Goal: Use online tool/utility: Utilize a website feature to perform a specific function

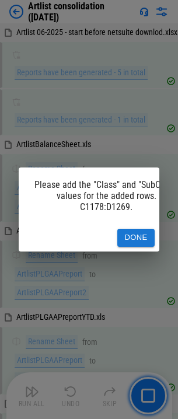
scroll to position [6486, 0]
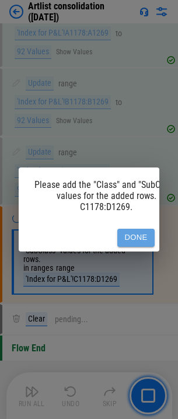
click at [142, 233] on button "Done" at bounding box center [135, 238] width 37 height 18
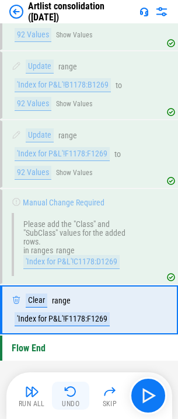
click at [70, 390] on img "button" at bounding box center [71, 391] width 14 height 14
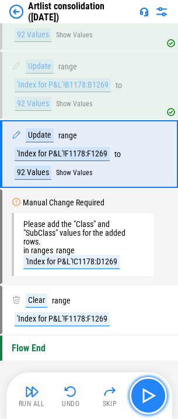
click at [148, 396] on img "button" at bounding box center [148, 395] width 19 height 19
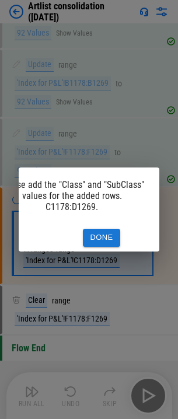
scroll to position [0, 0]
